Goal: Information Seeking & Learning: Learn about a topic

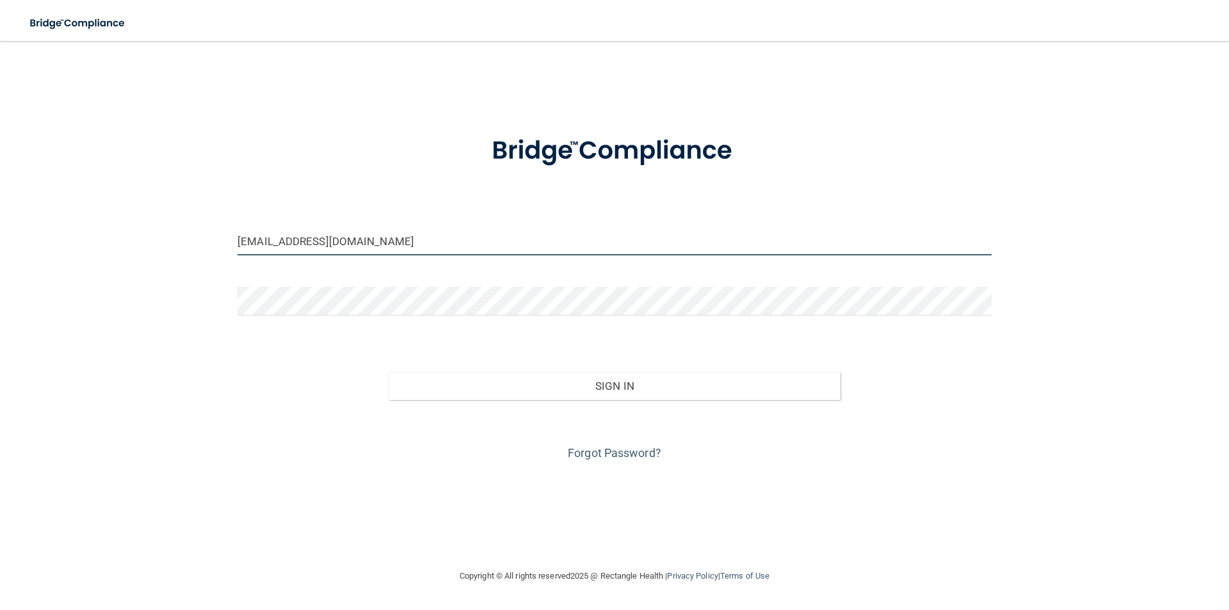
click at [543, 234] on input "jenessa3114@yahoo.com" at bounding box center [614, 241] width 754 height 29
drag, startPoint x: 602, startPoint y: 255, endPoint x: 610, endPoint y: 243, distance: 14.4
click at [603, 251] on input "jenessa3114@yahoo.com" at bounding box center [614, 241] width 754 height 29
click at [615, 235] on input "jenessa3114@yahoo.com" at bounding box center [614, 241] width 754 height 29
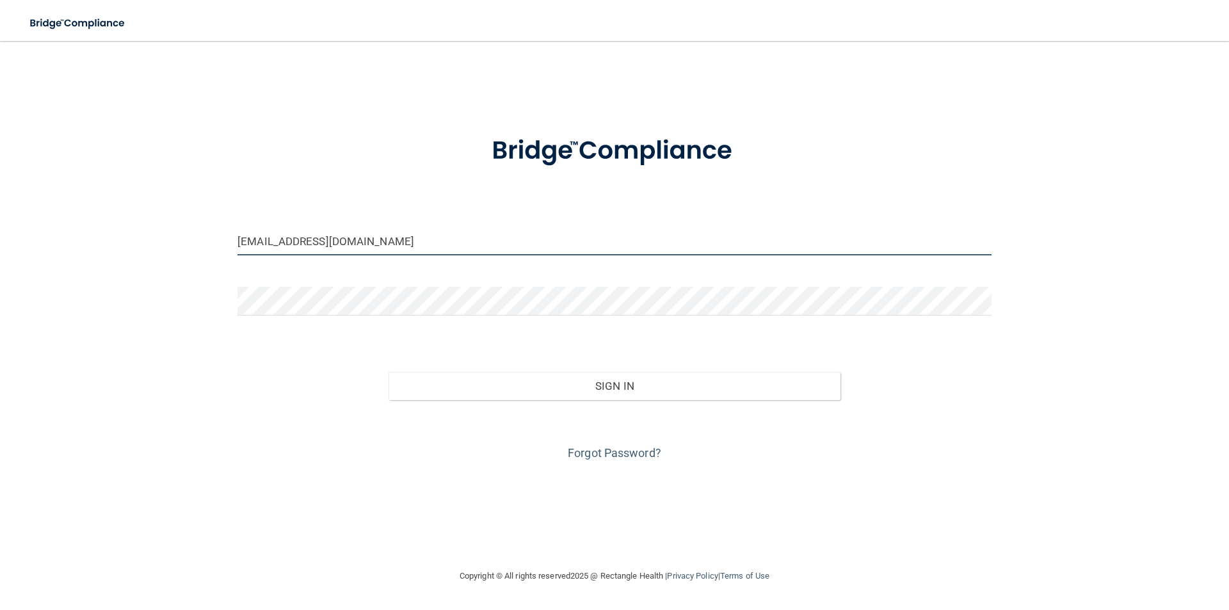
click at [615, 235] on input "jenessa3114@yahoo.com" at bounding box center [614, 241] width 754 height 29
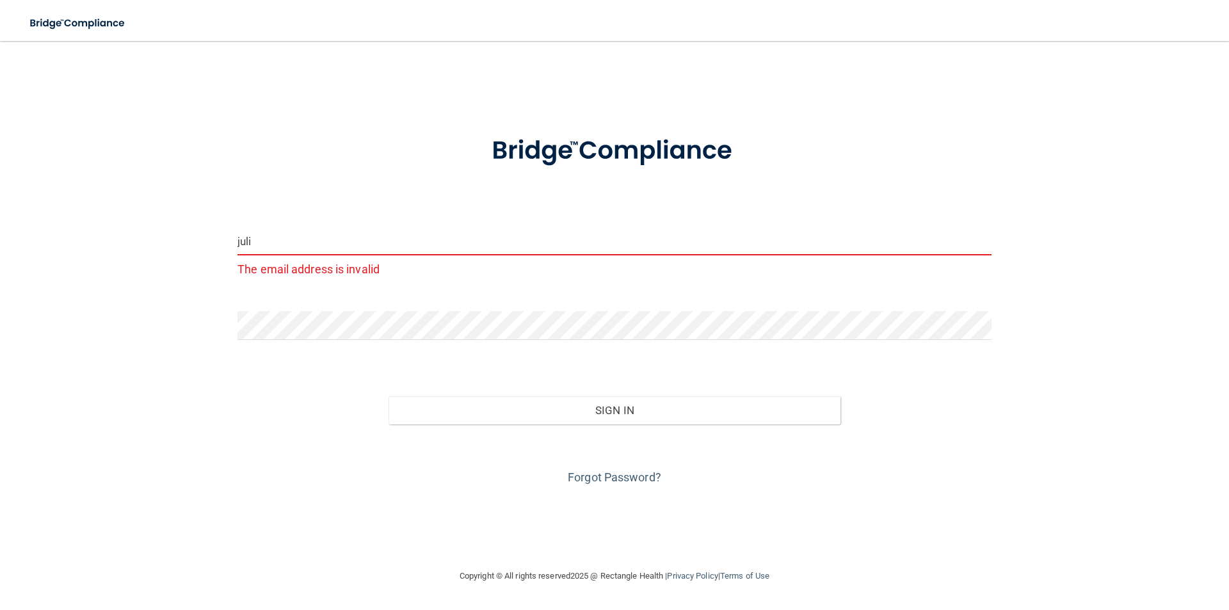
type input "[EMAIL_ADDRESS][DOMAIN_NAME]"
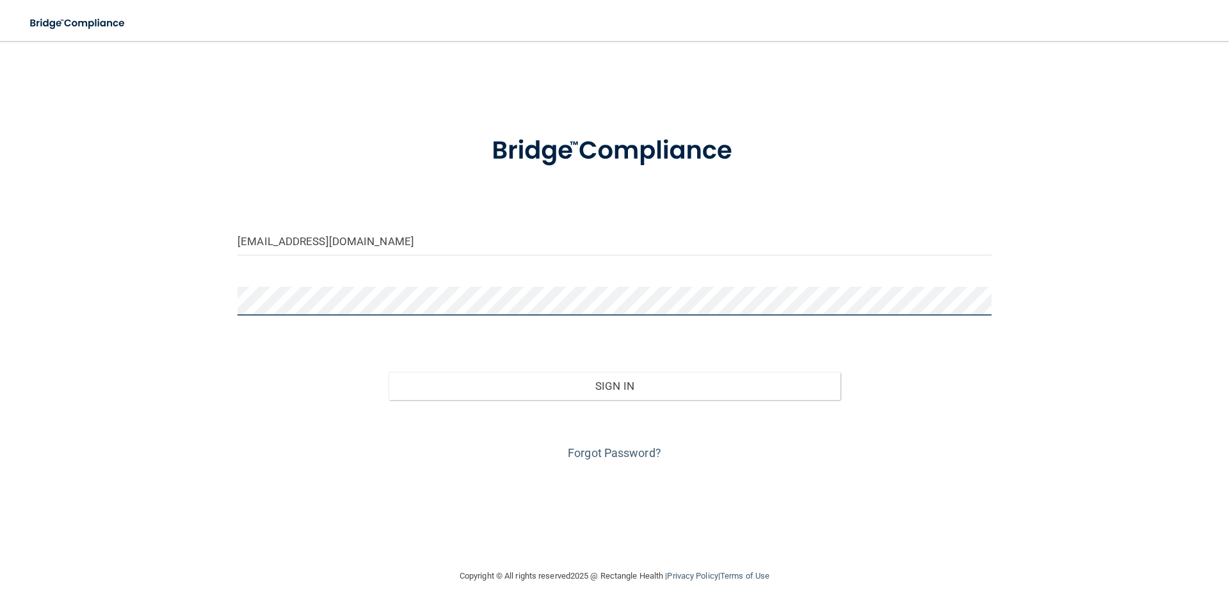
click at [167, 305] on div "juli@freshfamilydental.com Invalid email/password. You don't have permission to…" at bounding box center [614, 305] width 1177 height 502
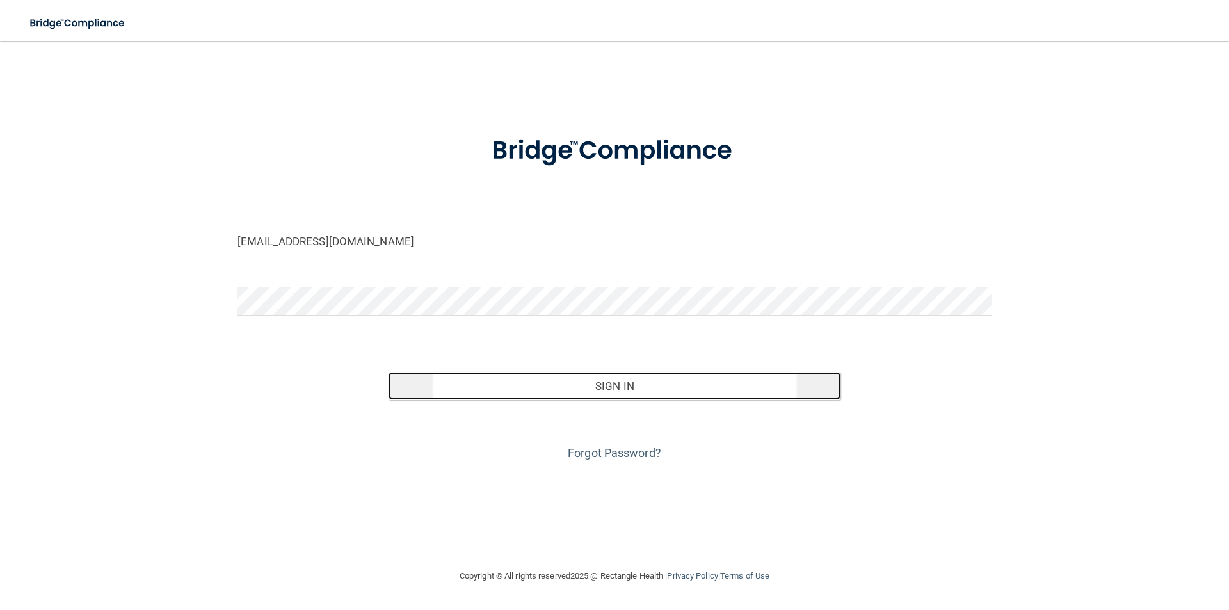
click at [697, 385] on button "Sign In" at bounding box center [614, 386] width 452 height 28
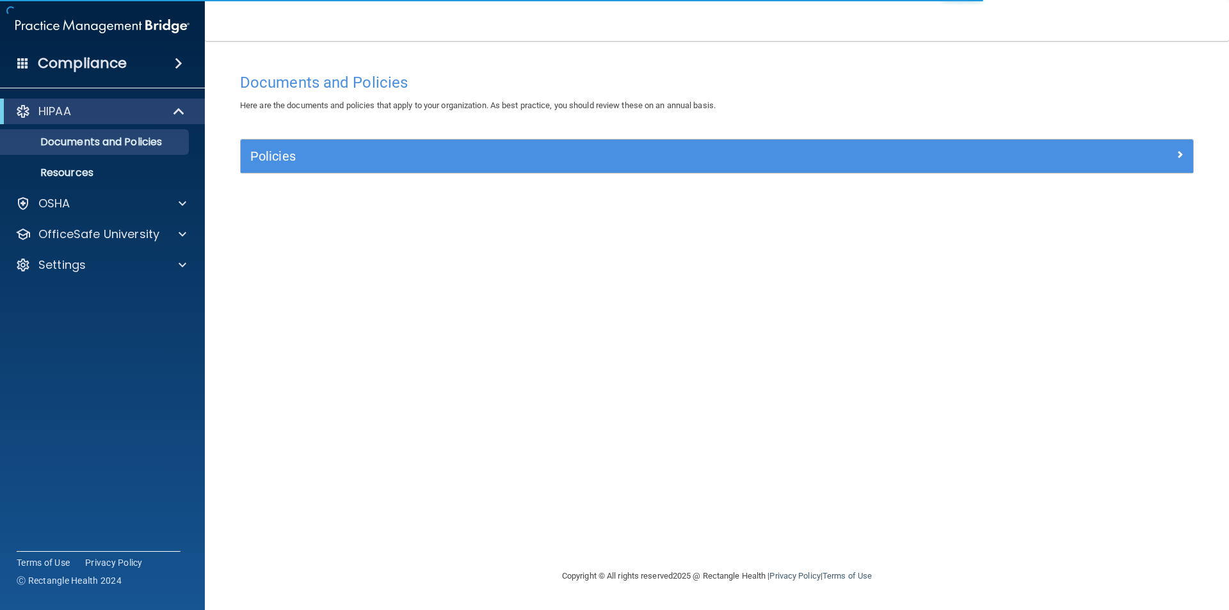
click at [179, 57] on span at bounding box center [179, 63] width 8 height 15
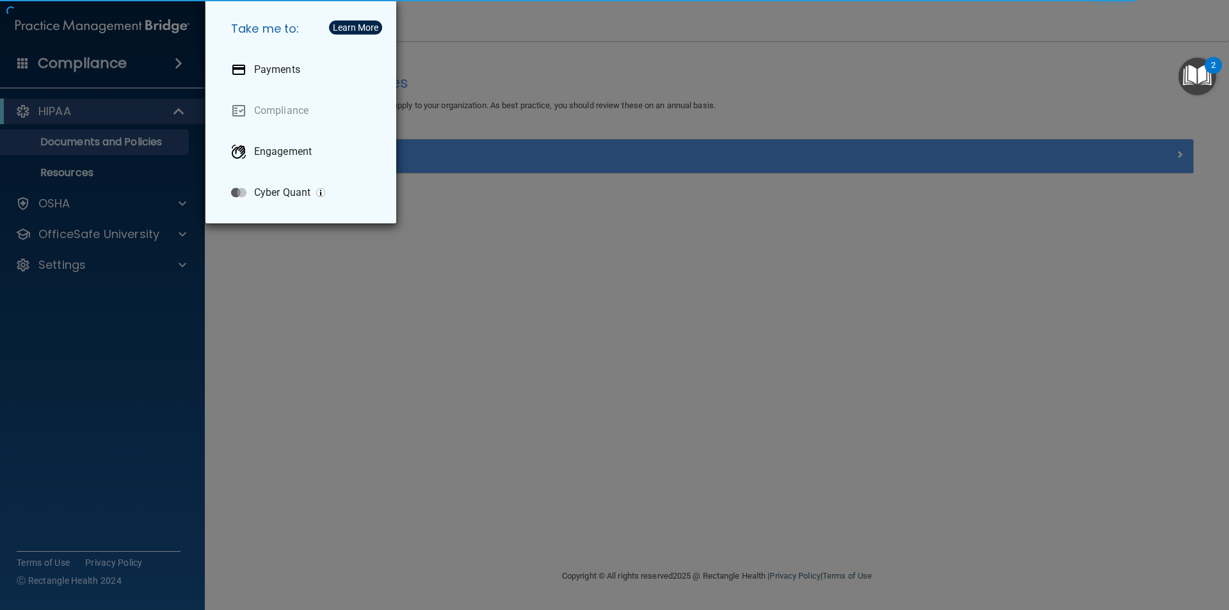
click at [59, 61] on div "Take me to: Payments Compliance Engagement Cyber Quant" at bounding box center [614, 305] width 1229 height 610
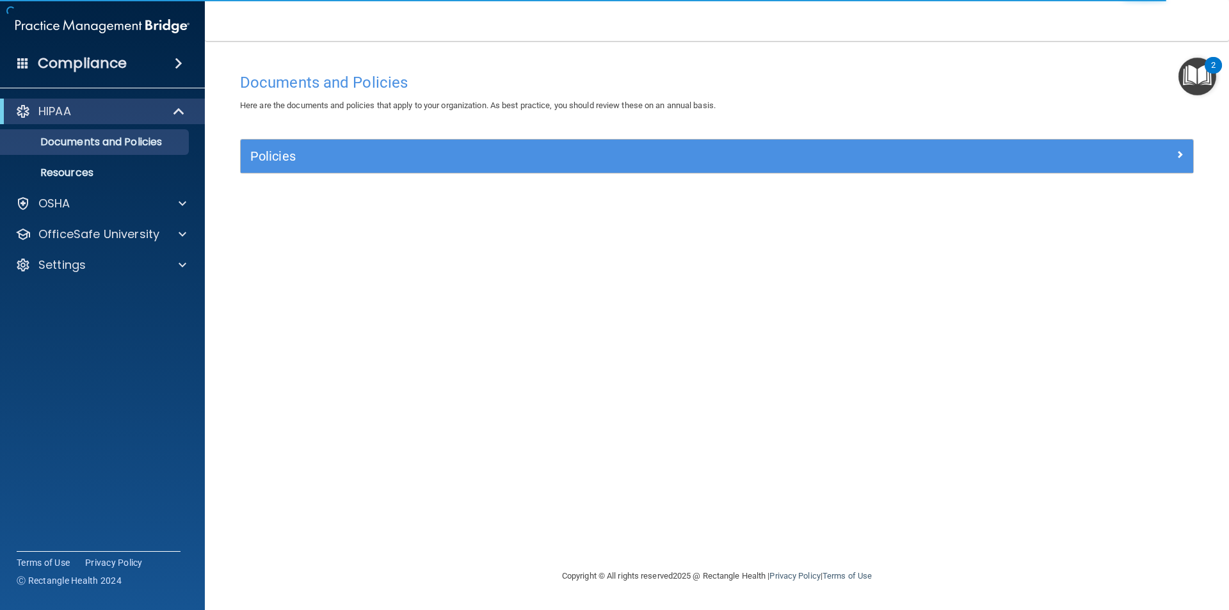
click at [15, 65] on div "Compliance" at bounding box center [102, 63] width 205 height 28
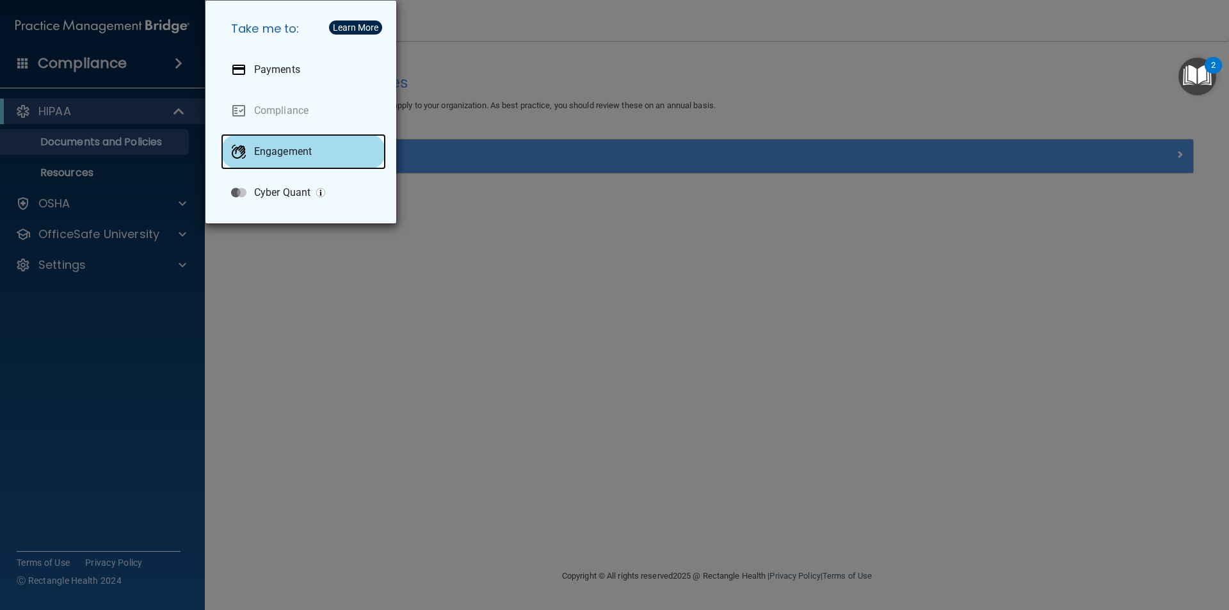
click at [276, 156] on p "Engagement" at bounding box center [283, 151] width 58 height 13
click at [498, 291] on div "Take me to: Payments Compliance Engagement Cyber Quant" at bounding box center [614, 305] width 1229 height 610
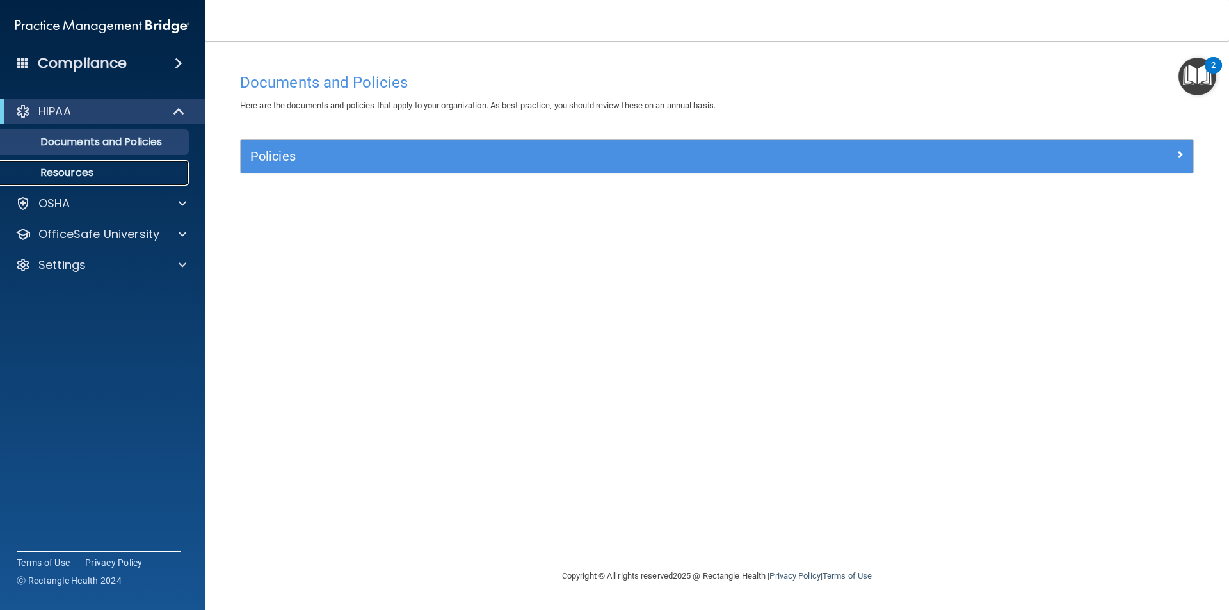
click at [70, 179] on p "Resources" at bounding box center [95, 172] width 175 height 13
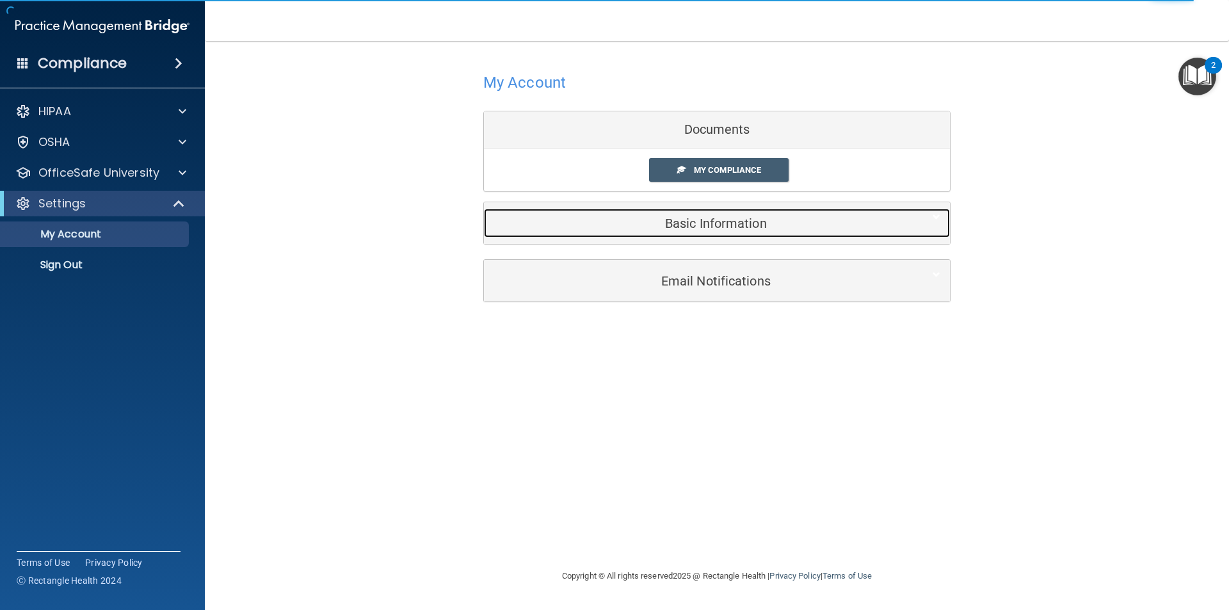
click at [817, 227] on h5 "Basic Information" at bounding box center [697, 223] width 408 height 14
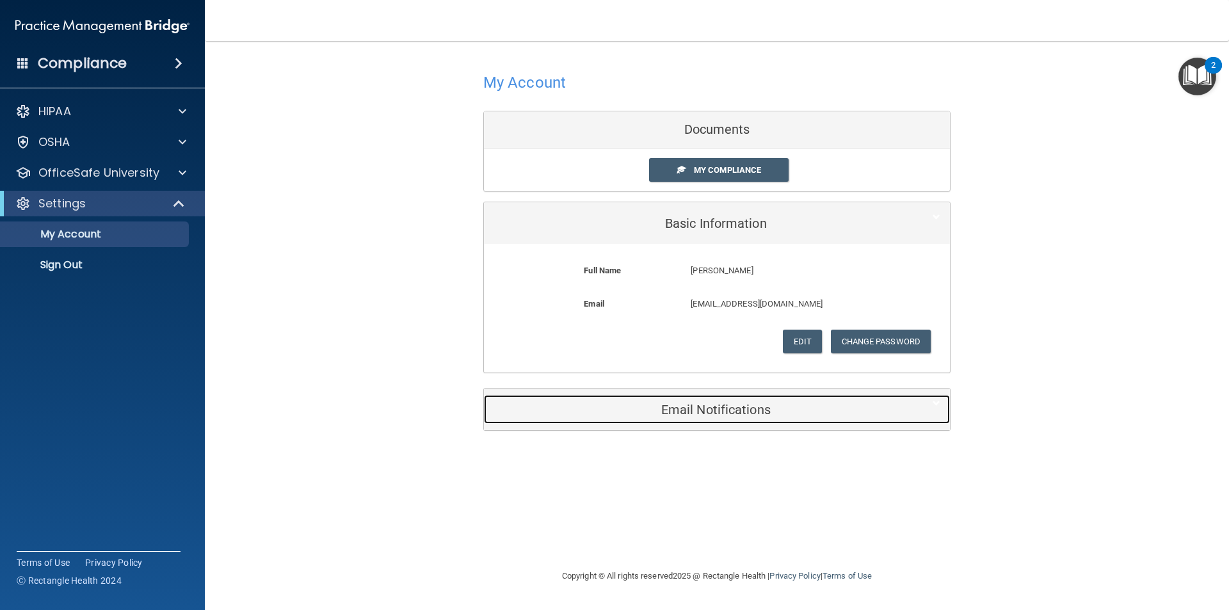
click at [684, 416] on h5 "Email Notifications" at bounding box center [697, 409] width 408 height 14
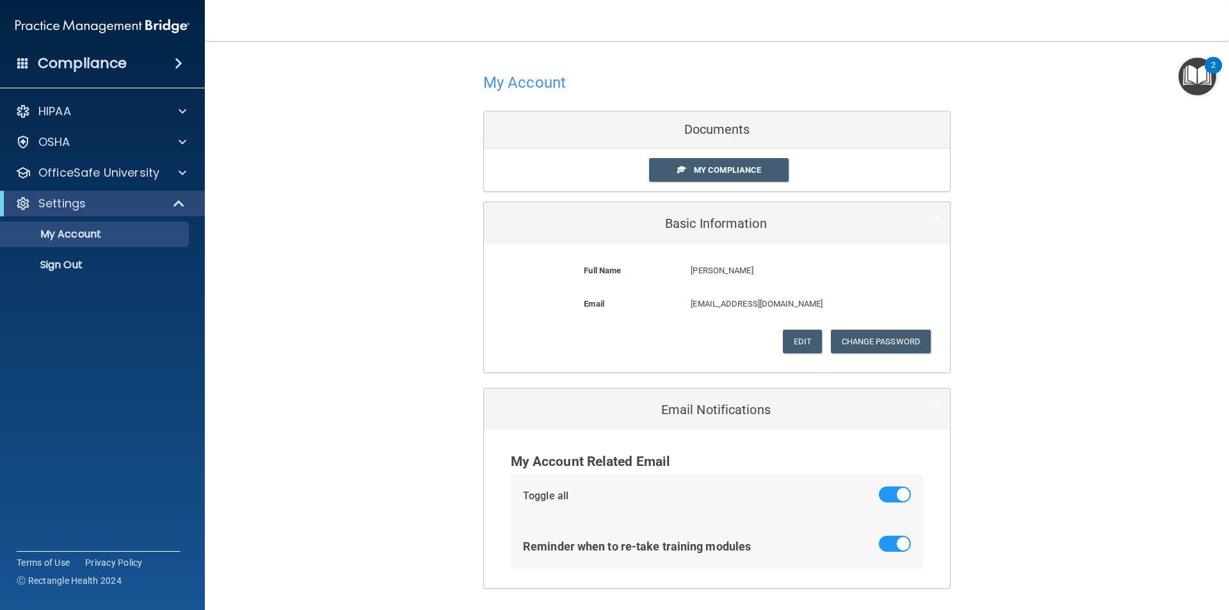
click at [179, 58] on span at bounding box center [179, 63] width 8 height 15
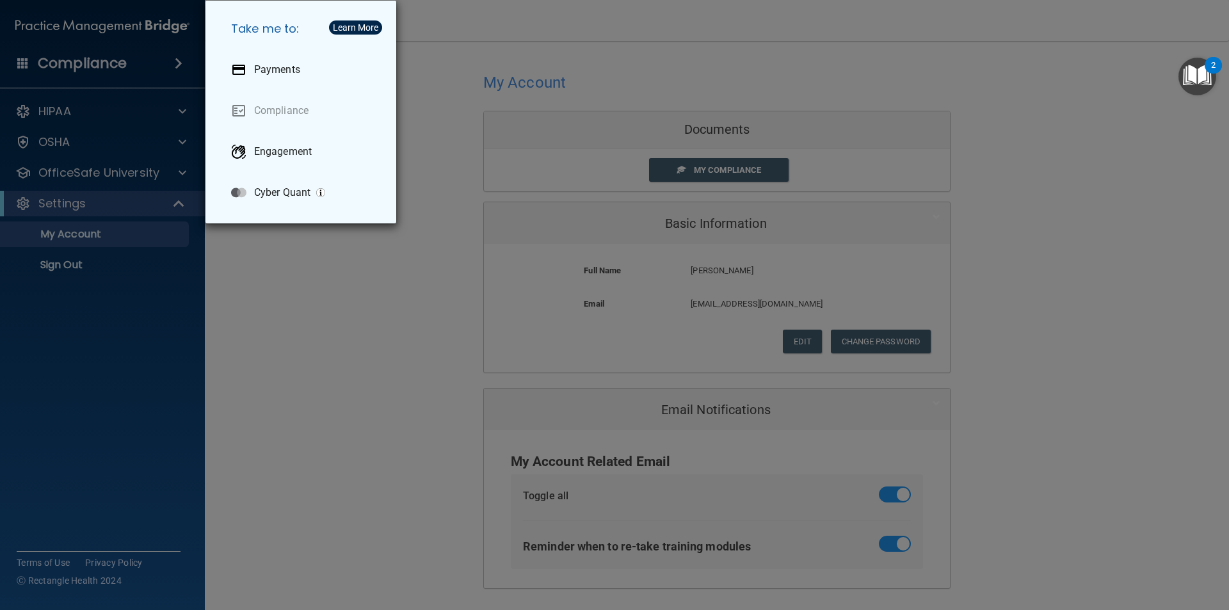
click at [819, 22] on div "Take me to: Payments Compliance Engagement Cyber Quant" at bounding box center [614, 305] width 1229 height 610
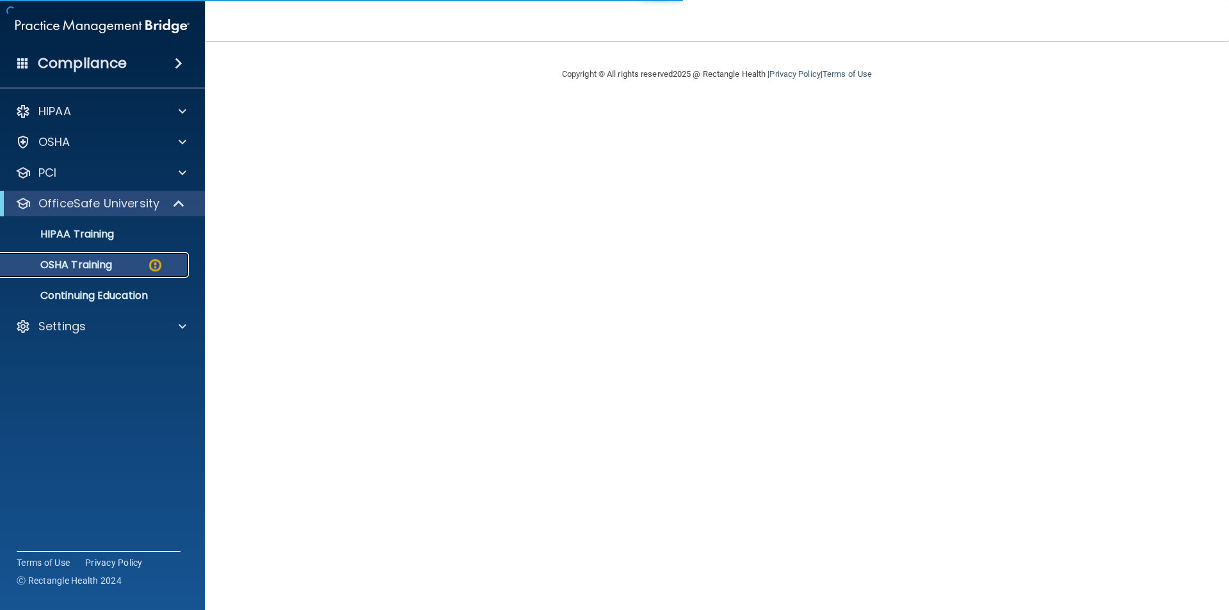
click at [85, 262] on p "OSHA Training" at bounding box center [60, 265] width 104 height 13
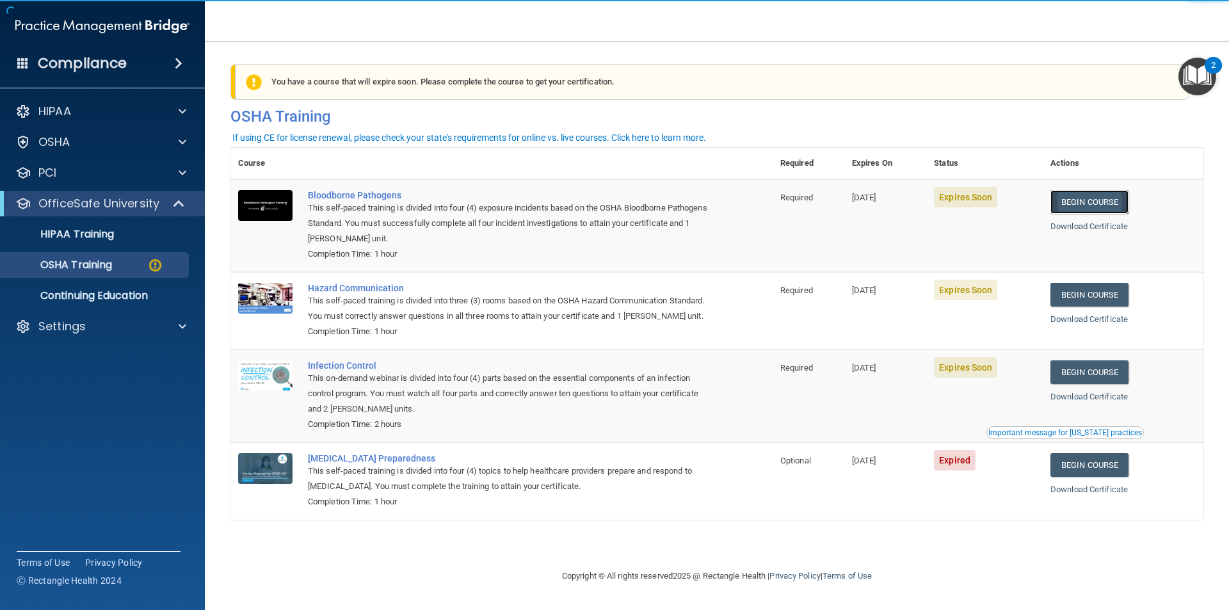
click at [1095, 195] on link "Begin Course" at bounding box center [1089, 202] width 78 height 24
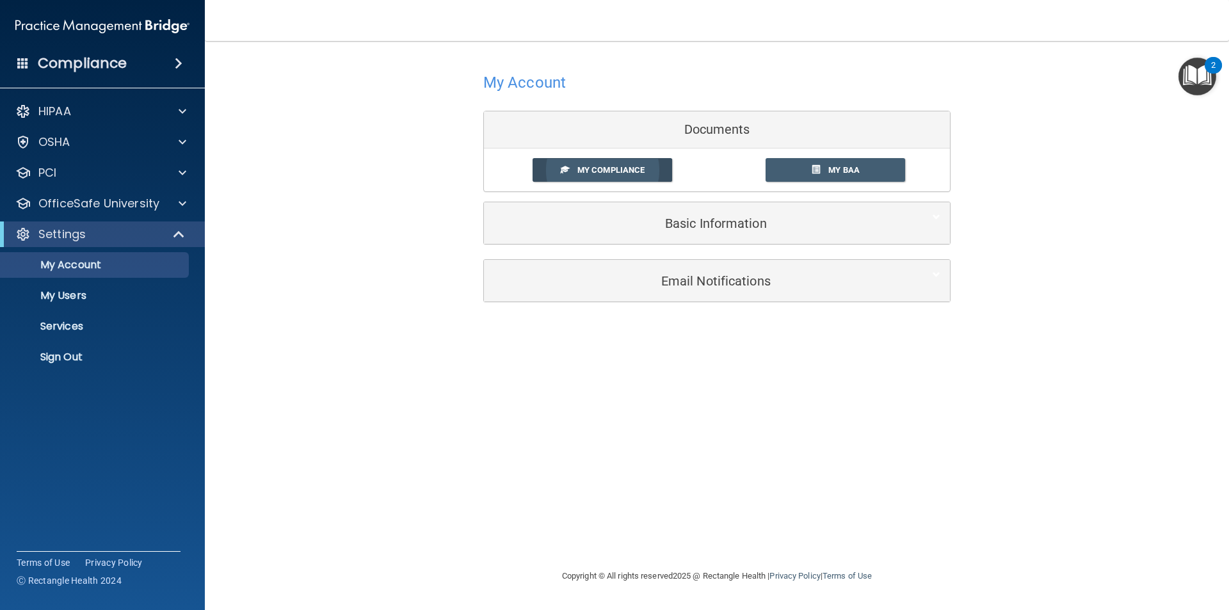
click at [561, 173] on span at bounding box center [565, 169] width 8 height 8
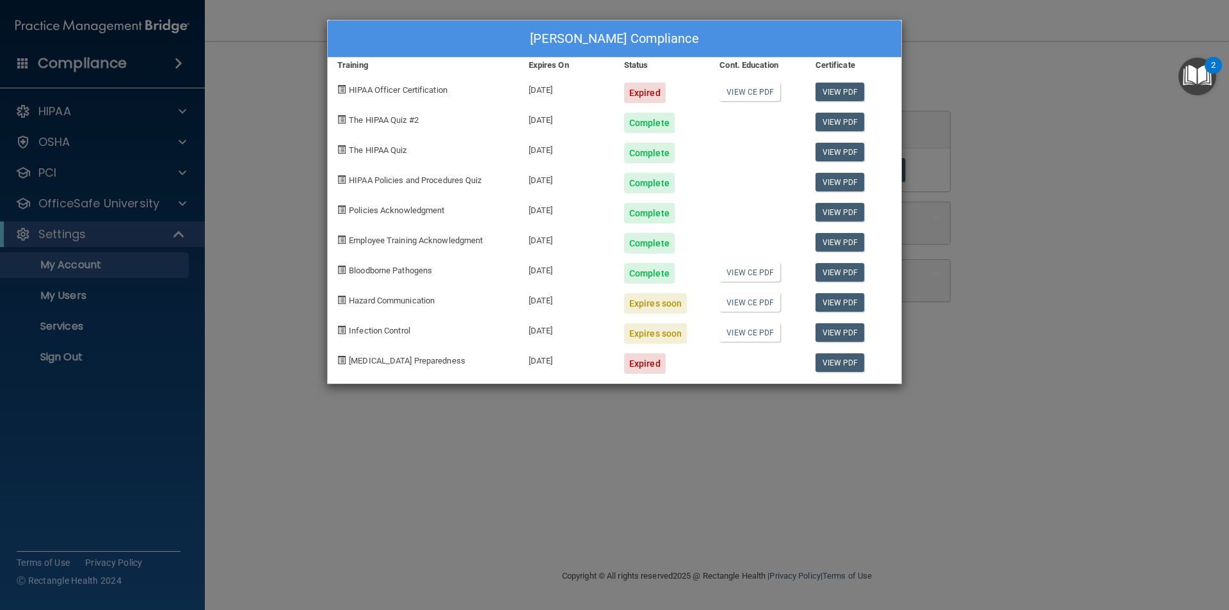
drag, startPoint x: 655, startPoint y: 292, endPoint x: 649, endPoint y: 298, distance: 8.6
click at [653, 292] on div "Expires soon" at bounding box center [661, 298] width 95 height 30
click at [648, 299] on div "Expires soon" at bounding box center [655, 303] width 63 height 20
click at [394, 303] on span "Hazard Communication" at bounding box center [392, 301] width 86 height 10
click at [1076, 236] on div "Julianne Bowman's Compliance Training Expires On Status Cont. Education Certifi…" at bounding box center [614, 305] width 1229 height 610
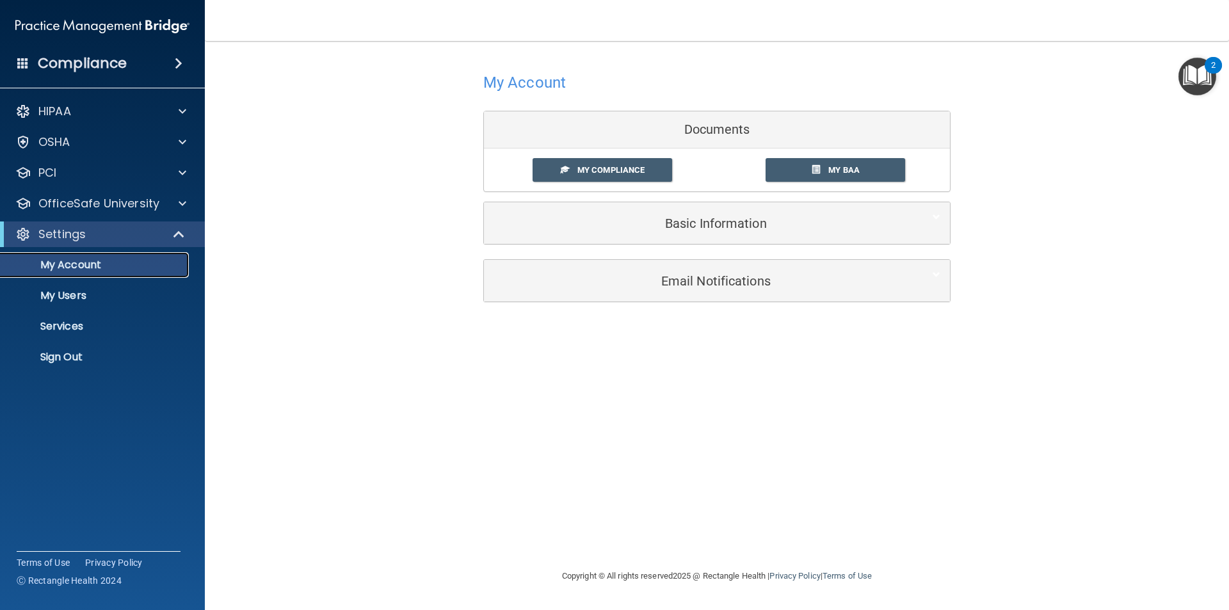
click at [115, 268] on p "My Account" at bounding box center [95, 265] width 175 height 13
click at [175, 200] on div at bounding box center [180, 203] width 32 height 15
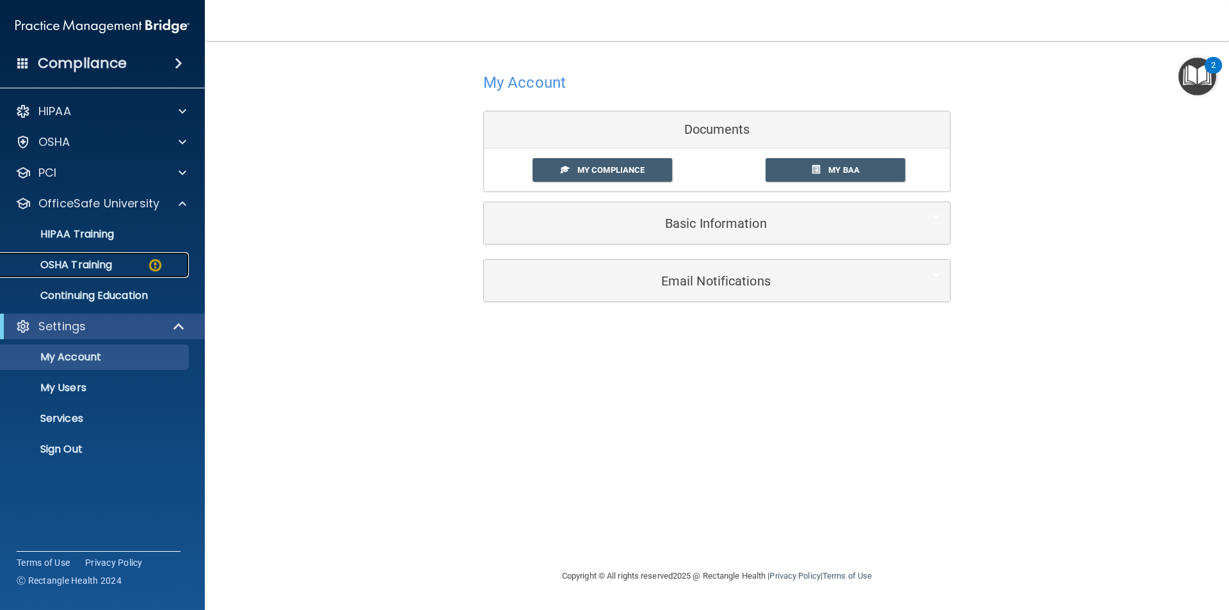
click at [99, 257] on link "OSHA Training" at bounding box center [88, 265] width 202 height 26
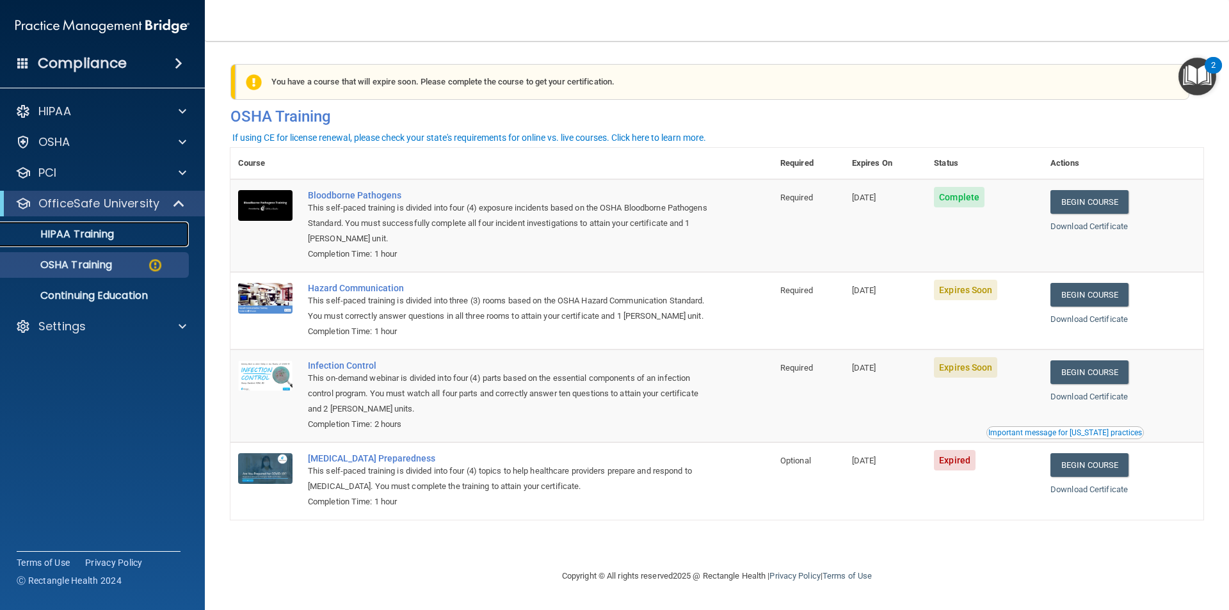
click at [107, 241] on link "HIPAA Training" at bounding box center [88, 234] width 202 height 26
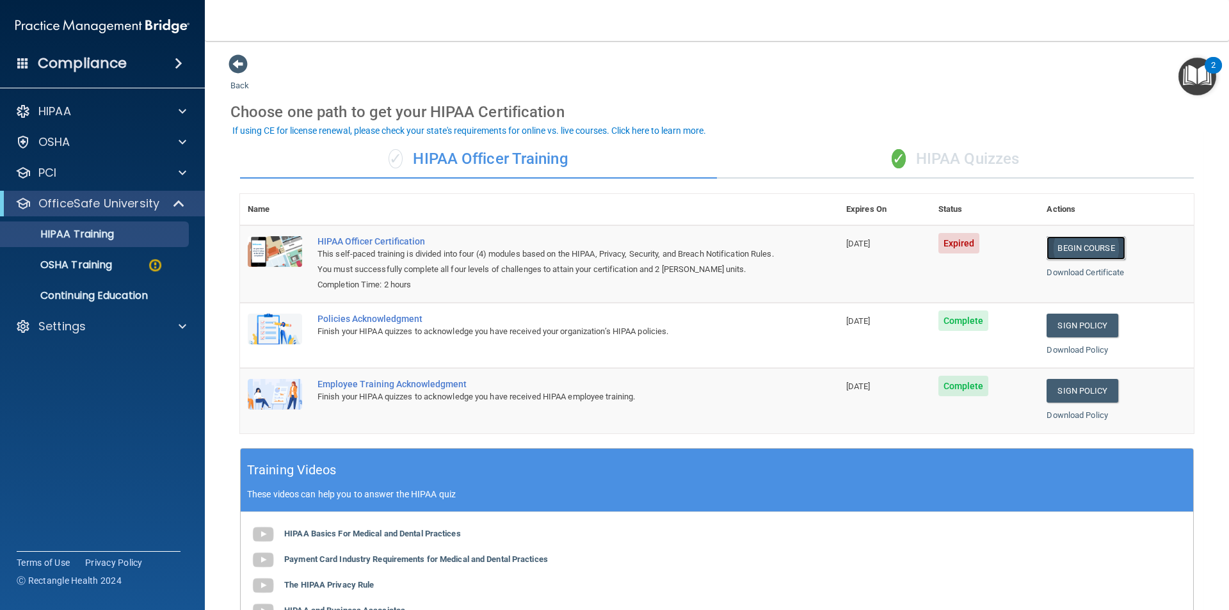
click at [1069, 248] on link "Begin Course" at bounding box center [1085, 248] width 78 height 24
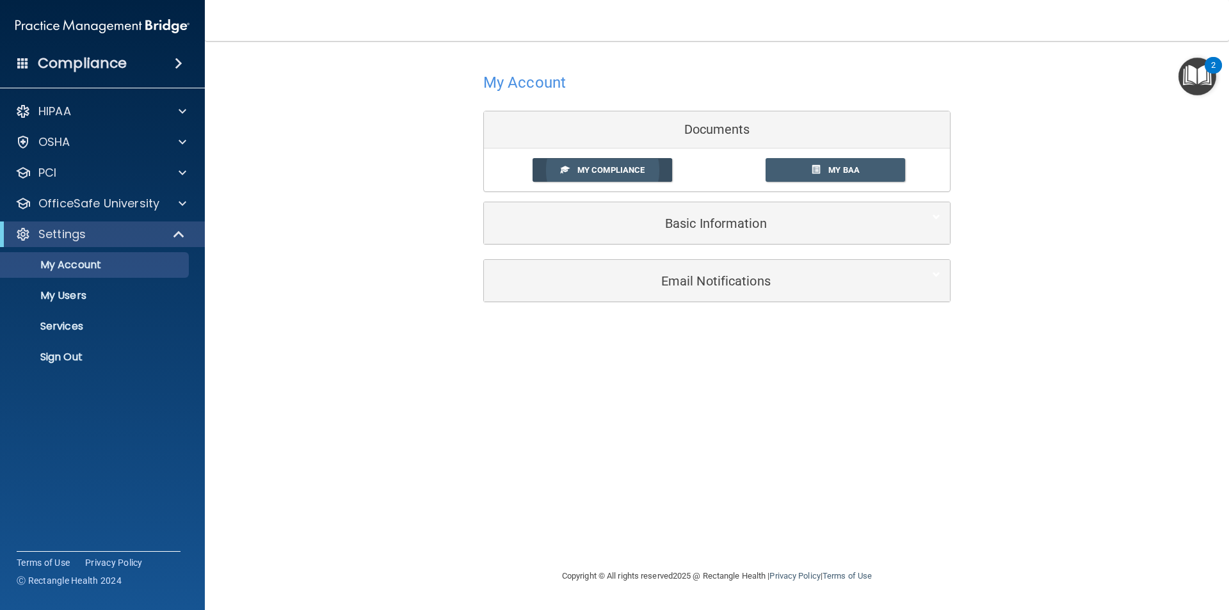
click at [641, 182] on link "My Compliance" at bounding box center [602, 170] width 140 height 24
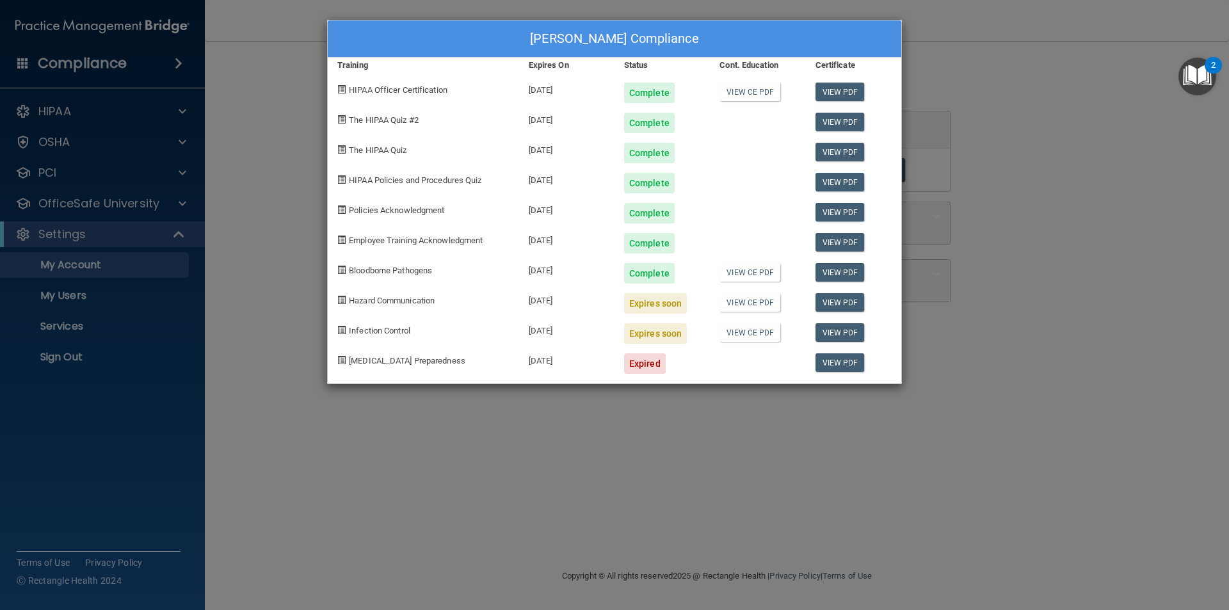
click at [989, 264] on div "[PERSON_NAME] Compliance Training Expires On Status Cont. Education Certificate…" at bounding box center [614, 305] width 1229 height 610
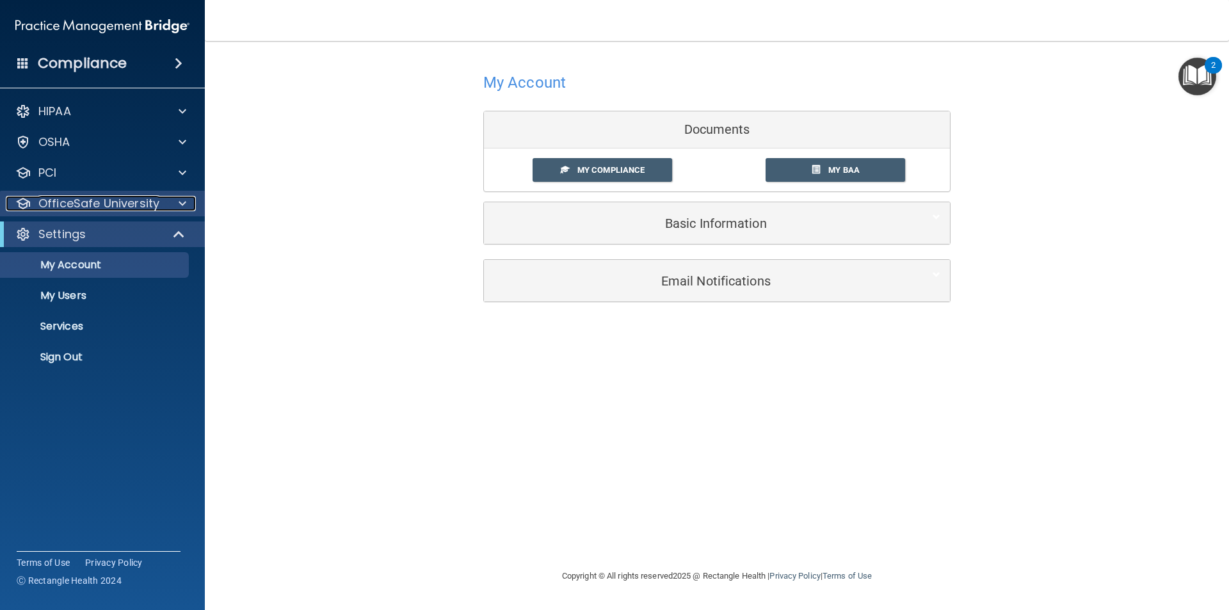
click at [176, 206] on div at bounding box center [180, 203] width 32 height 15
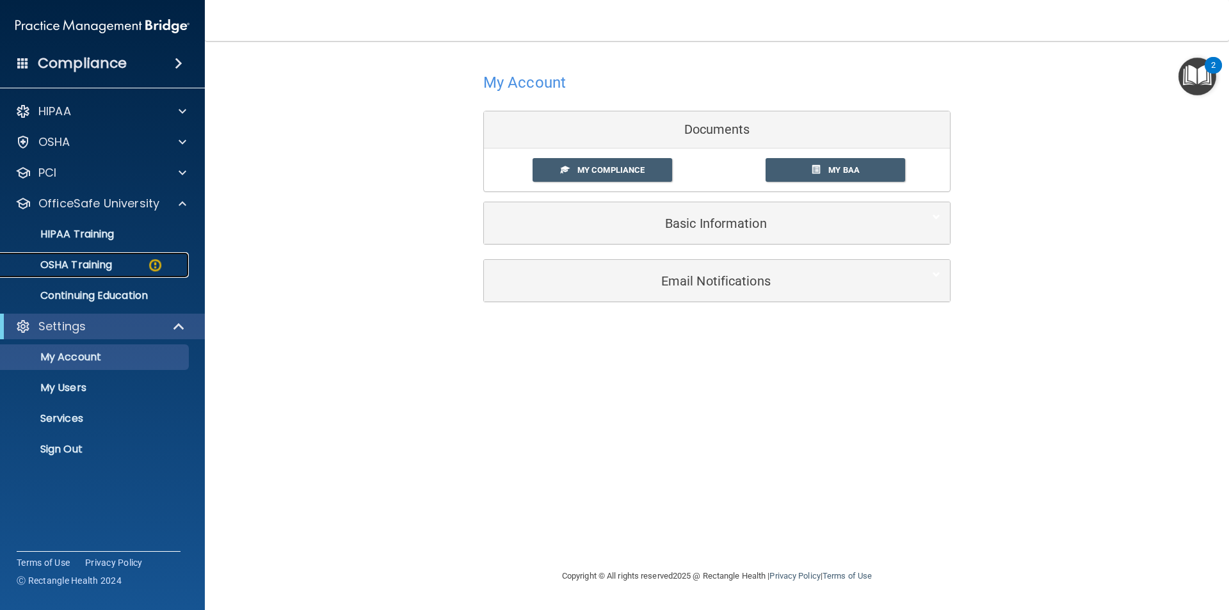
click at [146, 264] on div "OSHA Training" at bounding box center [95, 265] width 175 height 13
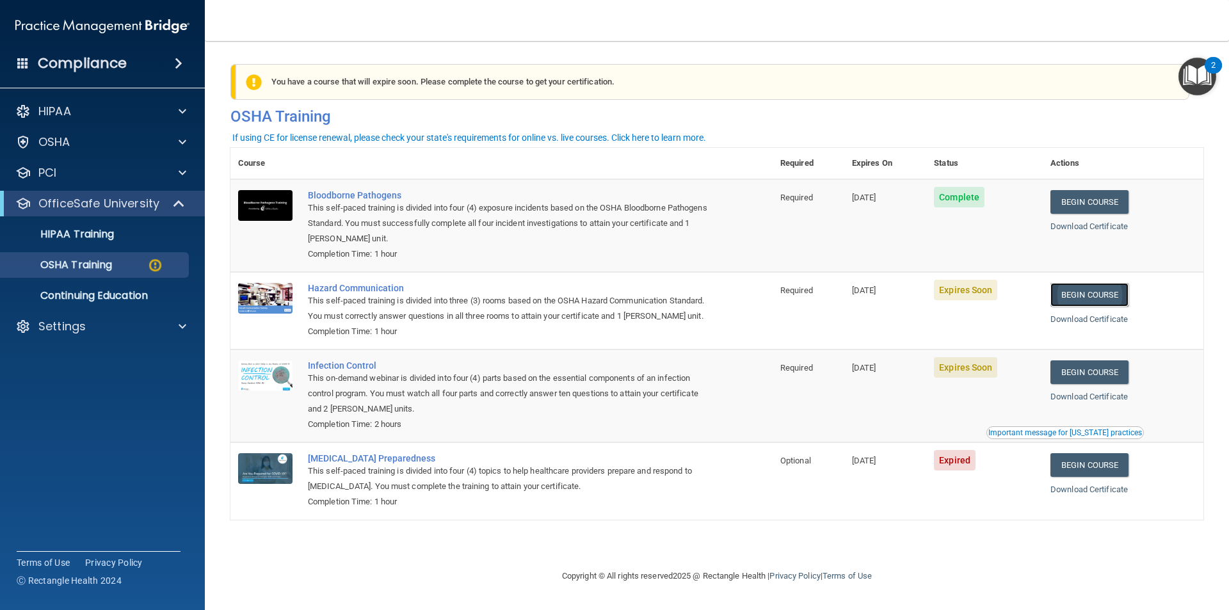
click at [1078, 292] on link "Begin Course" at bounding box center [1089, 295] width 78 height 24
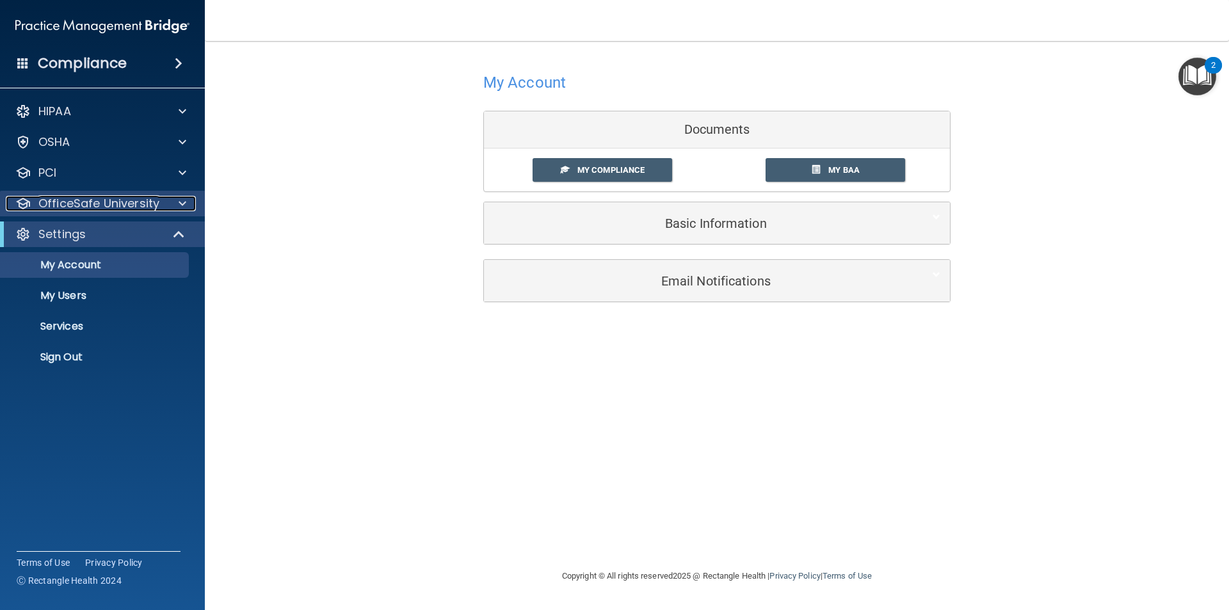
click at [187, 208] on div at bounding box center [180, 203] width 32 height 15
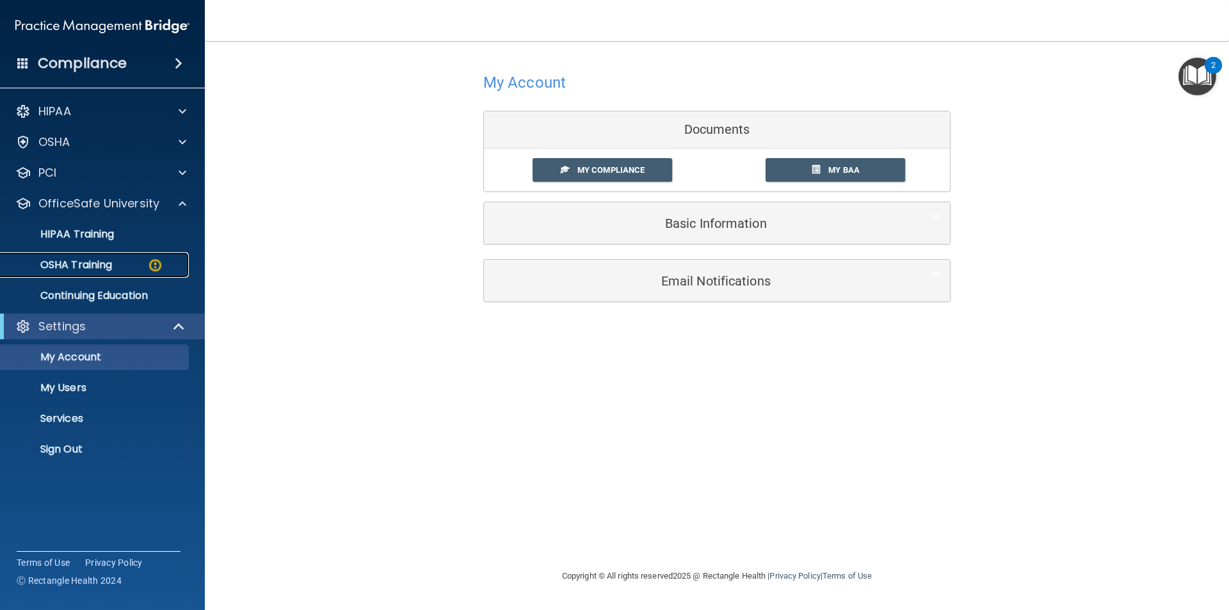
click at [144, 277] on link "OSHA Training" at bounding box center [88, 265] width 202 height 26
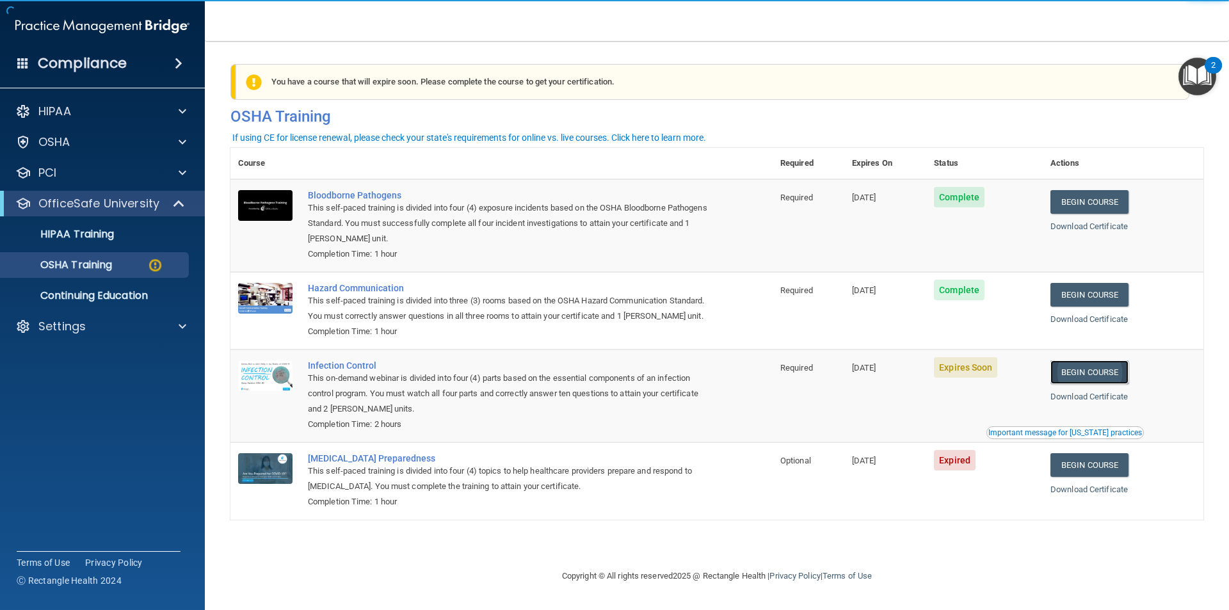
click at [1128, 378] on link "Begin Course" at bounding box center [1089, 372] width 78 height 24
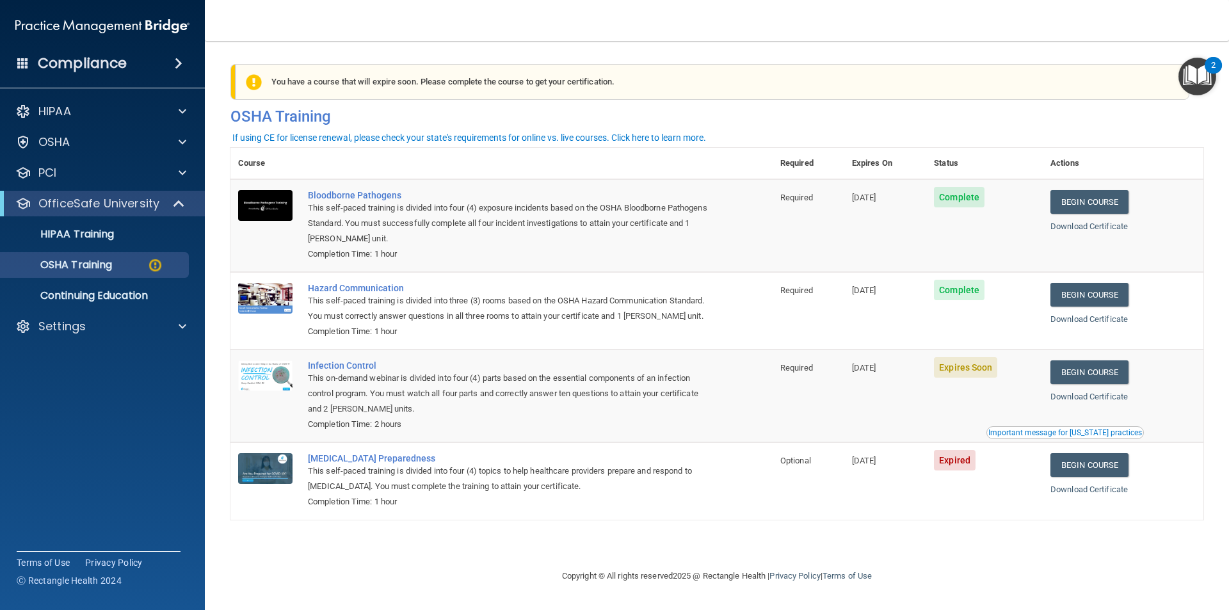
click at [1104, 93] on div "You have a course that will expire soon. Please complete the course to get your…" at bounding box center [711, 82] width 953 height 36
click at [1122, 108] on h4 "OSHA Training" at bounding box center [716, 117] width 973 height 18
click at [1042, 111] on h4 "OSHA Training" at bounding box center [716, 117] width 973 height 18
click at [1093, 363] on link "Begin Course" at bounding box center [1089, 372] width 78 height 24
click at [960, 102] on div "You have a course that has expired or is incomplete. Please complete the course…" at bounding box center [717, 98] width 992 height 68
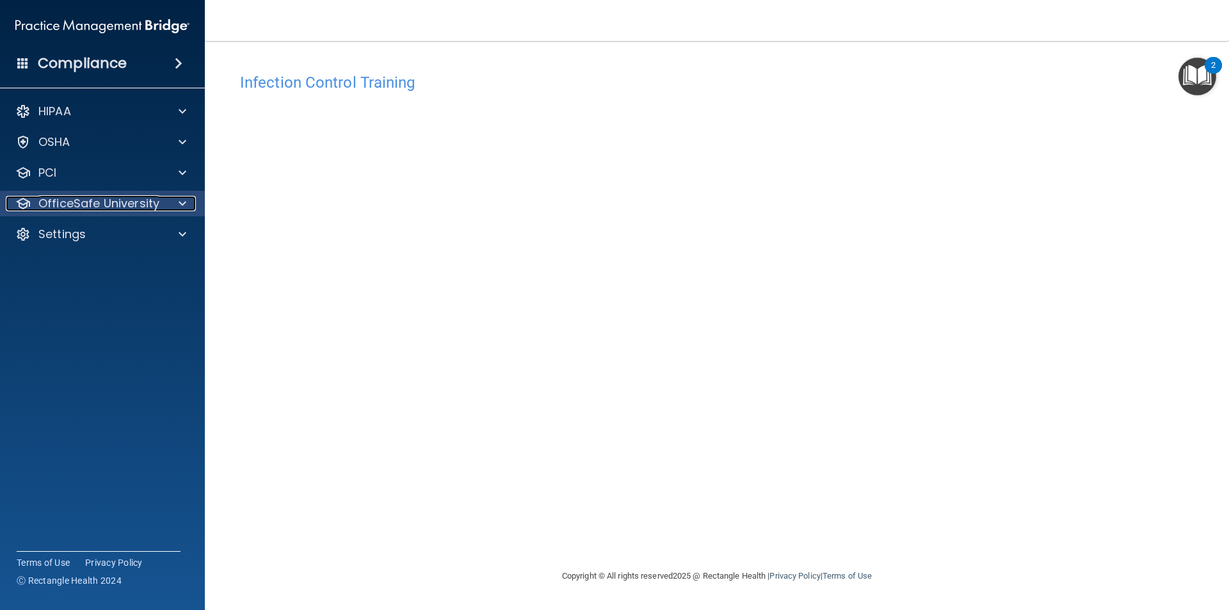
click at [180, 203] on span at bounding box center [183, 203] width 8 height 15
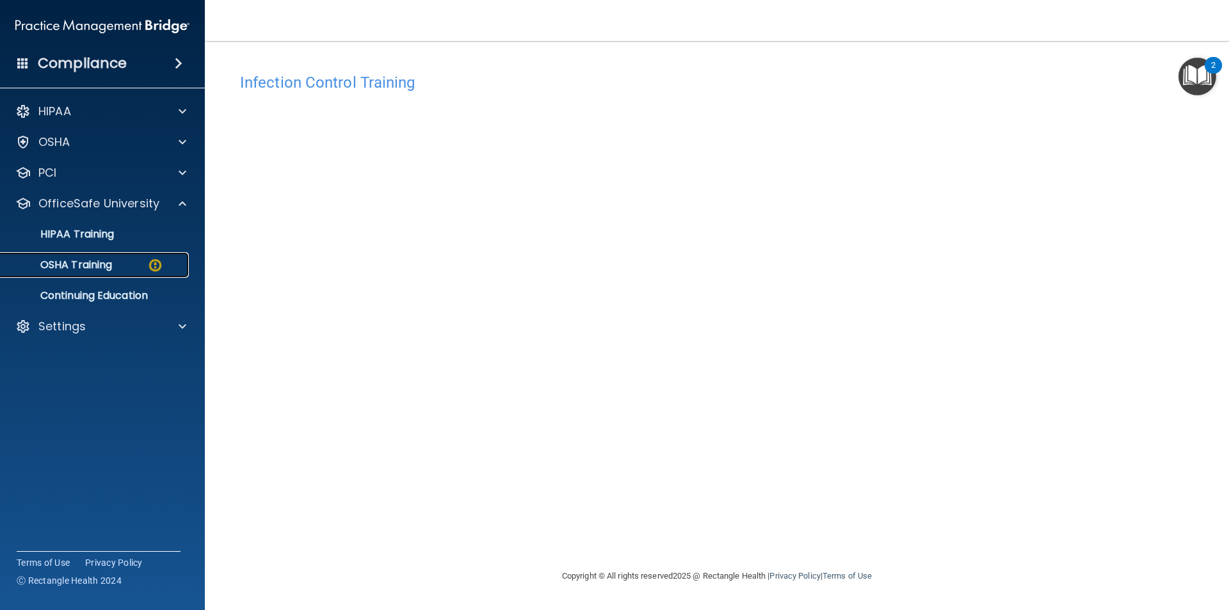
click at [142, 263] on div "OSHA Training" at bounding box center [95, 265] width 175 height 13
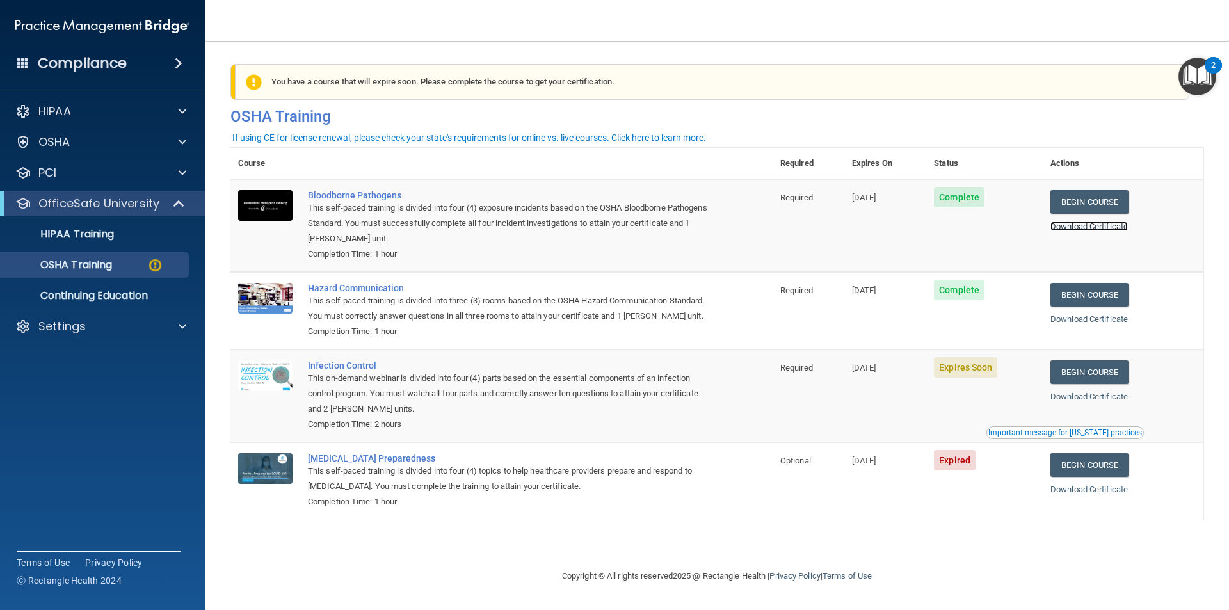
click at [1079, 230] on link "Download Certificate" at bounding box center [1088, 226] width 77 height 10
click at [1078, 319] on link "Download Certificate" at bounding box center [1088, 319] width 77 height 10
click at [120, 243] on link "HIPAA Training" at bounding box center [88, 234] width 202 height 26
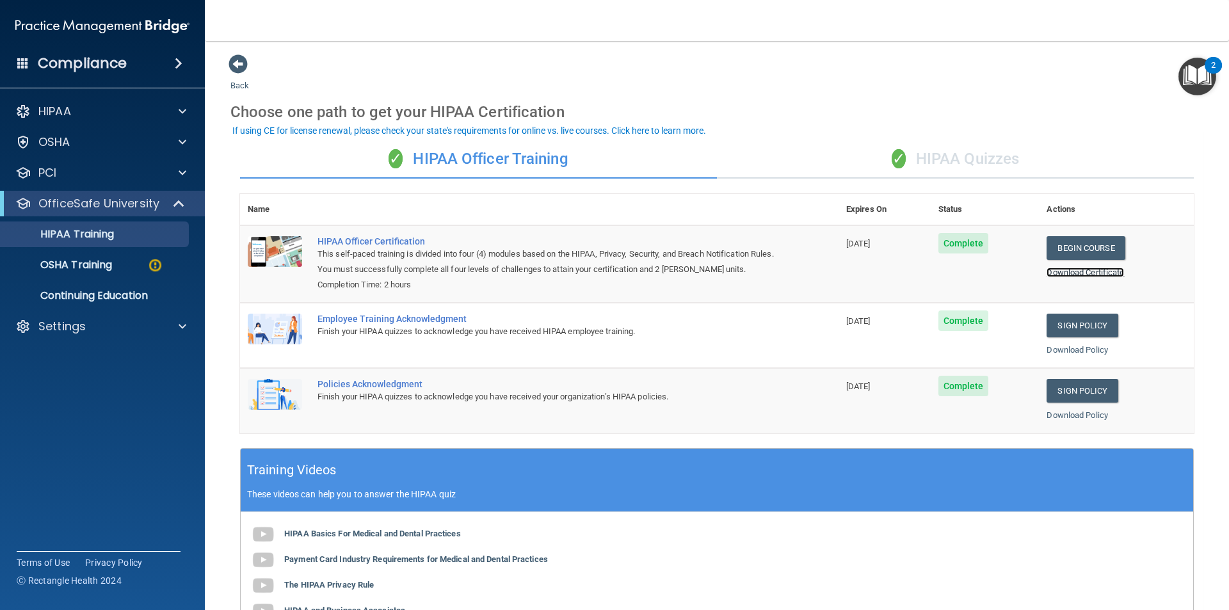
click at [1092, 273] on link "Download Certificate" at bounding box center [1084, 272] width 77 height 10
drag, startPoint x: 822, startPoint y: 70, endPoint x: 893, endPoint y: 1, distance: 99.1
click at [823, 68] on div "Back Choose one path to get your HIPAA Certification ✓ HIPAA Officer Training ✓…" at bounding box center [716, 424] width 973 height 740
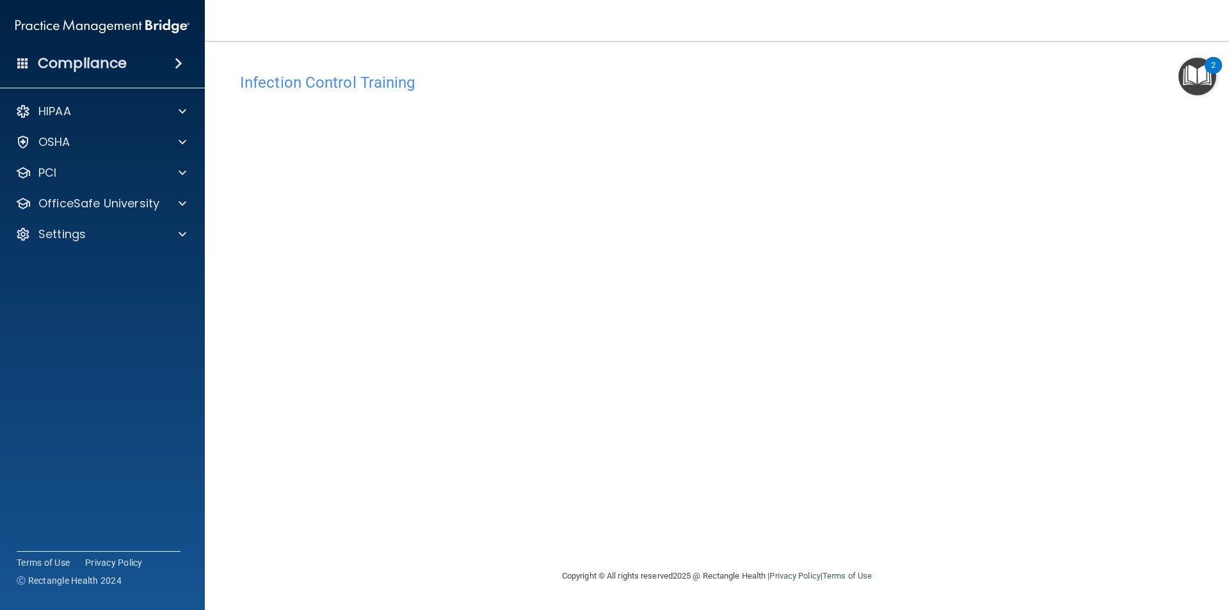
click at [959, 218] on div "Infection Control Training This course doesn’t expire until [DATE]. Are you sur…" at bounding box center [716, 318] width 973 height 502
click at [936, 376] on div "Infection Control Training This course doesn’t expire until [DATE]. Are you sur…" at bounding box center [716, 318] width 973 height 502
click at [1017, 341] on div "Infection Control Training This course doesn’t expire until [DATE]. Are you sur…" at bounding box center [716, 318] width 973 height 502
click at [1040, 264] on div "Infection Control Training This course doesn’t expire until [DATE]. Are you sur…" at bounding box center [716, 318] width 973 height 502
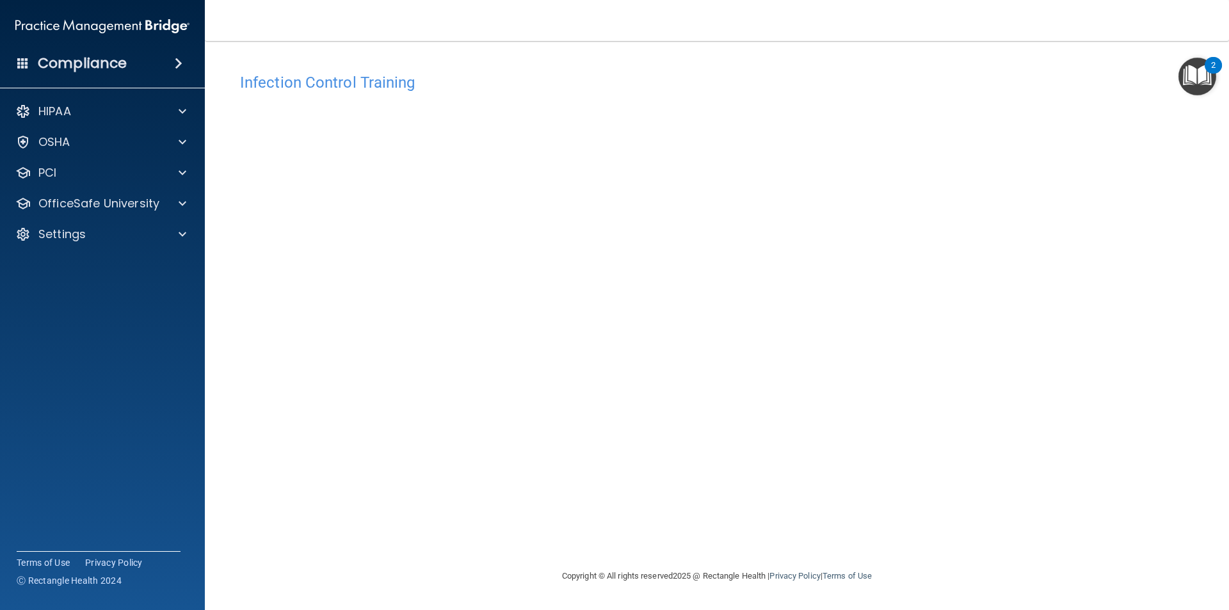
click at [899, 374] on div "Infection Control Training This course doesn’t expire until [DATE]. Are you sur…" at bounding box center [716, 318] width 973 height 502
